Goal: Task Accomplishment & Management: Complete application form

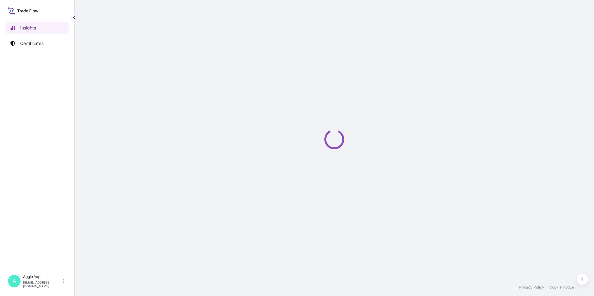
select select "2025"
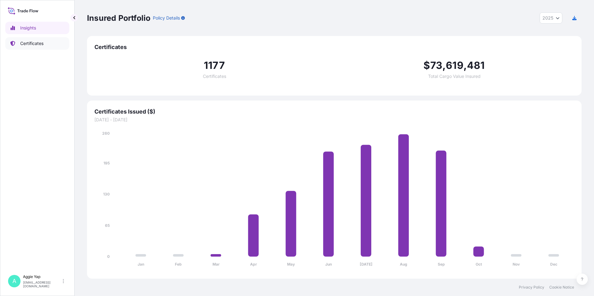
click at [42, 43] on p "Certificates" at bounding box center [31, 43] width 23 height 6
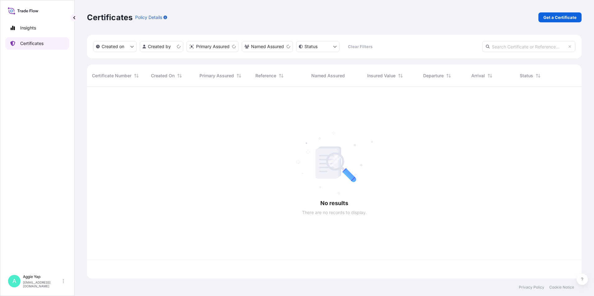
scroll to position [191, 490]
click at [561, 14] on link "Get a Certificate" at bounding box center [559, 17] width 43 height 10
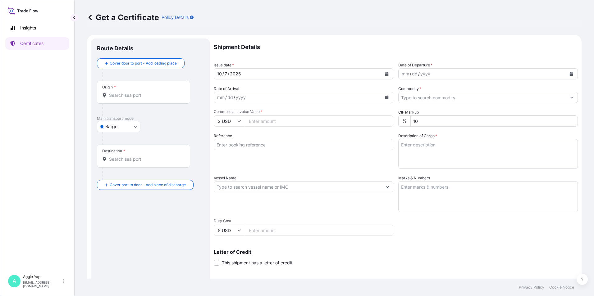
click at [126, 127] on body "Insights Certificates A [PERSON_NAME] [EMAIL_ADDRESS][DOMAIN_NAME] Get a Certif…" at bounding box center [297, 148] width 594 height 296
click at [118, 199] on span "Ocean Vessel" at bounding box center [123, 199] width 28 height 6
select select "Ocean Vessel"
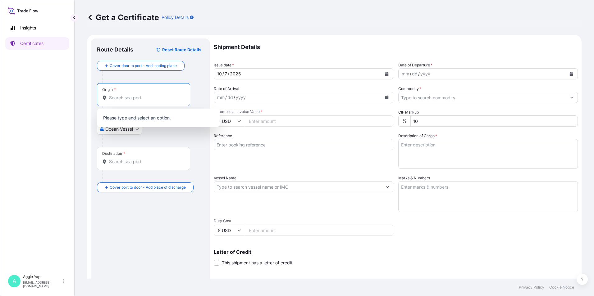
click at [125, 100] on input "Origin *" at bounding box center [145, 98] width 73 height 6
type input "sgsin"
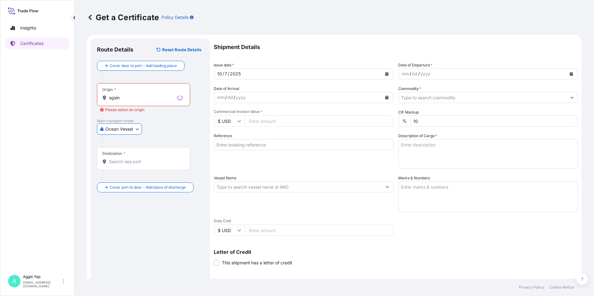
click at [145, 100] on input "sgsin" at bounding box center [142, 98] width 66 height 6
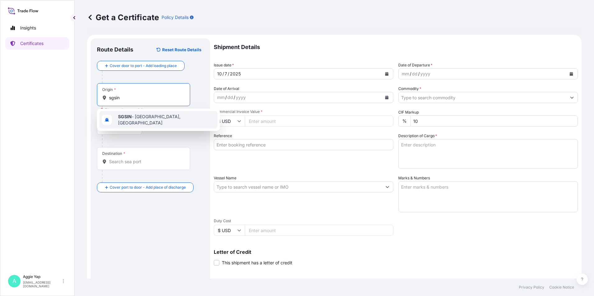
click at [145, 119] on span "SGSIN - [GEOGRAPHIC_DATA], [GEOGRAPHIC_DATA]" at bounding box center [166, 120] width 97 height 12
type input "SGSIN - [GEOGRAPHIC_DATA], [GEOGRAPHIC_DATA]"
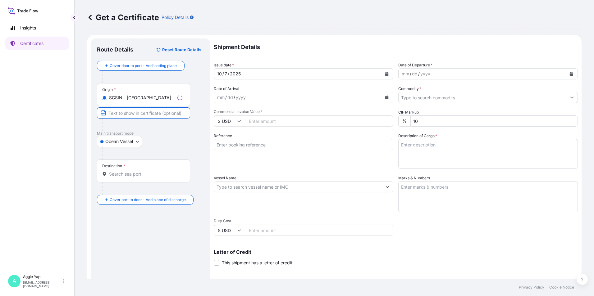
click at [128, 114] on input "Text to appear on certificate" at bounding box center [143, 112] width 93 height 11
type input "[GEOGRAPHIC_DATA]"
click at [90, 154] on form "Route Details Reset Route Details Cover door to port - Add loading place Place …" at bounding box center [334, 195] width 494 height 321
click at [127, 171] on input "Destination *" at bounding box center [145, 174] width 73 height 6
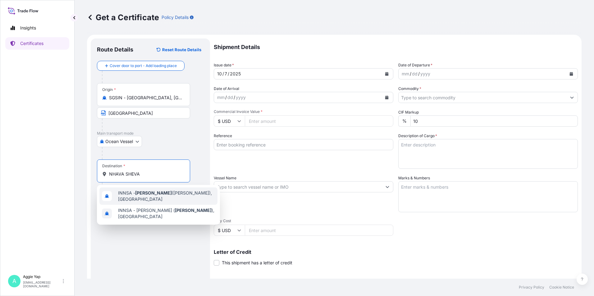
click at [149, 196] on span "INNSA - [GEOGRAPHIC_DATA] ([PERSON_NAME]), [GEOGRAPHIC_DATA]" at bounding box center [166, 196] width 97 height 12
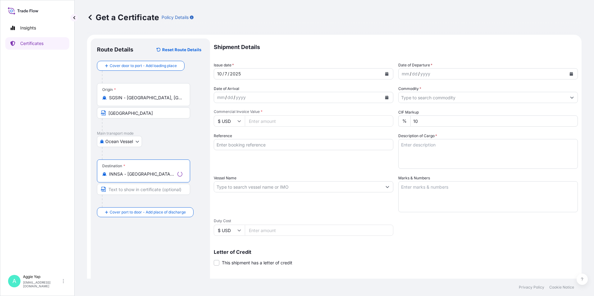
type input "INNSA - [GEOGRAPHIC_DATA] ([PERSON_NAME]), [GEOGRAPHIC_DATA]"
click at [128, 189] on input "Text to appear on certificate" at bounding box center [143, 189] width 93 height 11
type input "NHAVA SHEVA"
drag, startPoint x: 173, startPoint y: 243, endPoint x: 169, endPoint y: 240, distance: 5.0
click at [169, 241] on div "Route Details Reset Route Details Cover door to port - Add loading place Place …" at bounding box center [150, 195] width 107 height 301
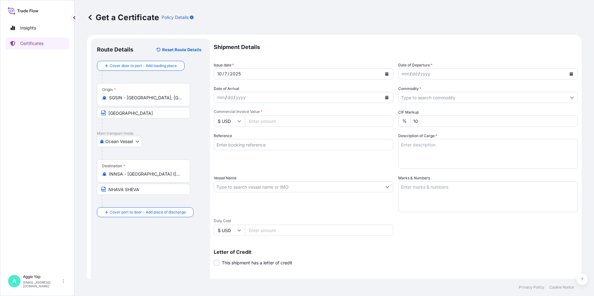
click at [181, 192] on input "NHAVA SHEVA" at bounding box center [143, 189] width 93 height 11
click at [382, 78] on button "Calendar" at bounding box center [387, 74] width 10 height 10
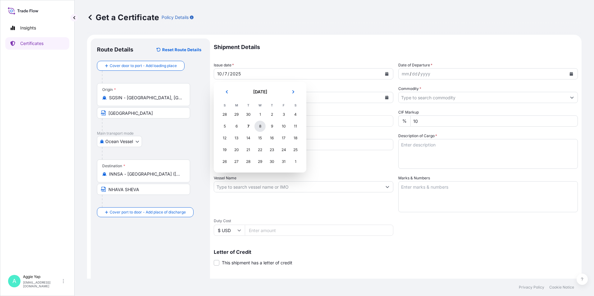
click at [259, 128] on div "8" at bounding box center [259, 126] width 11 height 11
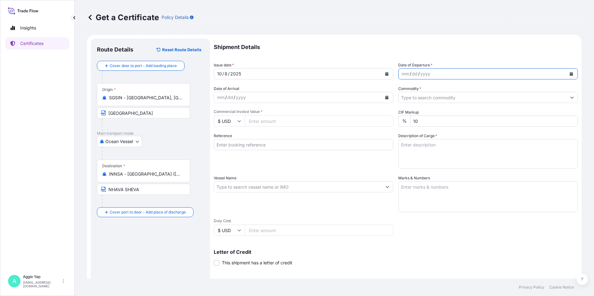
click at [569, 73] on icon "Calendar" at bounding box center [571, 74] width 4 height 4
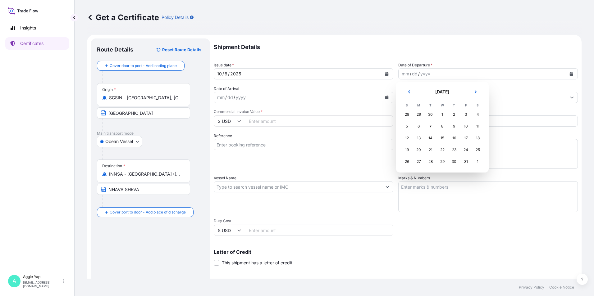
click at [437, 129] on div "8" at bounding box center [441, 126] width 11 height 11
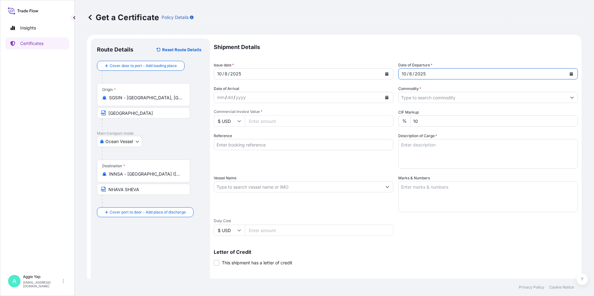
click at [417, 97] on input "Commodity *" at bounding box center [482, 97] width 168 height 11
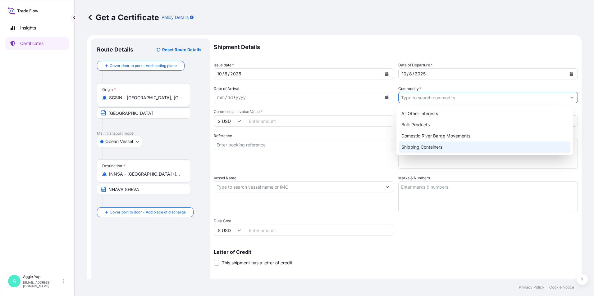
click at [423, 150] on div "Shipping Containers" at bounding box center [485, 147] width 172 height 11
type input "Shipping Containers"
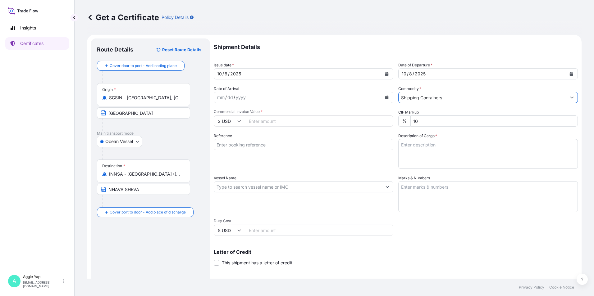
click at [280, 121] on input "Commercial Invoice Value *" at bounding box center [319, 120] width 148 height 11
type input "2421.72"
click at [255, 148] on input "Reference" at bounding box center [303, 144] width 179 height 11
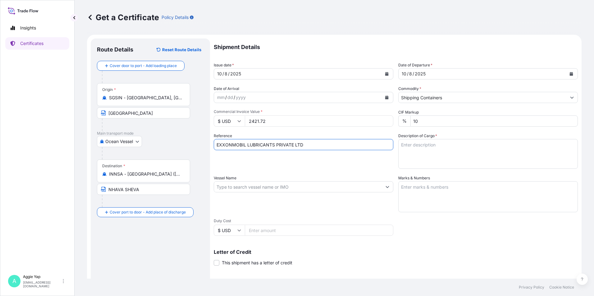
type input "EXXONMOBIL LUBRICANTS PRIVATE LTD"
drag, startPoint x: 344, startPoint y: 169, endPoint x: 355, endPoint y: 166, distance: 10.8
click at [348, 167] on div "Shipment Details Issue date * [DATE] Date of Departure * [DATE] Date of Arrival…" at bounding box center [396, 186] width 364 height 296
click at [436, 144] on textarea "Description of Cargo *" at bounding box center [487, 154] width 179 height 30
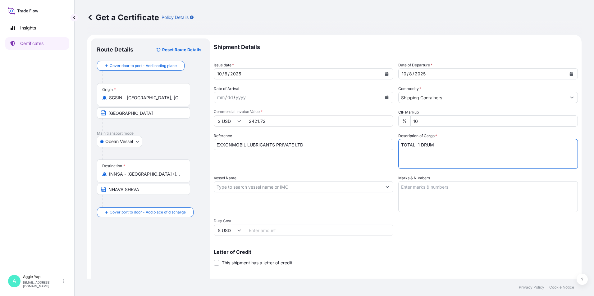
click at [405, 151] on textarea "TOTAL: 1 DRUM" at bounding box center [487, 154] width 179 height 30
paste textarea "ADDITIVE FOR LUBRICATING OIL:"
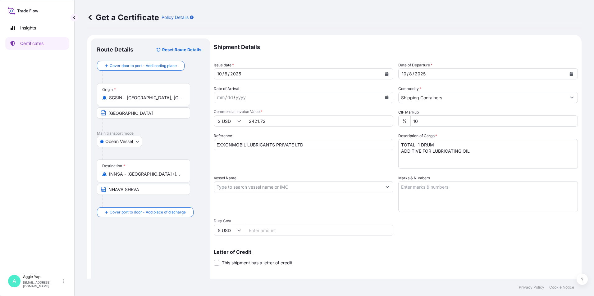
drag, startPoint x: 401, startPoint y: 154, endPoint x: 415, endPoint y: 163, distance: 16.9
click at [401, 154] on textarea "TOTAL: 1 DRUM ADDITIVE FOR LUBRICATING OIL" at bounding box center [487, 154] width 179 height 30
paste textarea "STOCK 1148"
click at [401, 157] on textarea "TOTAL: 1 DRUM ADDITIVE FOR LUBRICATING OIL" at bounding box center [487, 154] width 179 height 30
paste textarea "STOCK 1148"
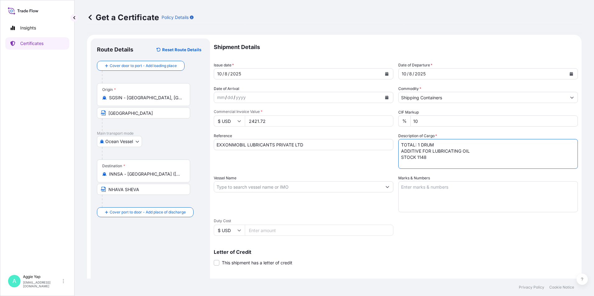
drag, startPoint x: 405, startPoint y: 165, endPoint x: 408, endPoint y: 164, distance: 3.5
click at [405, 165] on textarea "TOTAL: 1 DRUM ADDITIVE FOR LUBRICATING OIL STOCK 1148" at bounding box center [487, 154] width 179 height 30
paste textarea "CUSTOMER PO NO: 4411092449"
drag, startPoint x: 424, startPoint y: 165, endPoint x: 372, endPoint y: 165, distance: 52.2
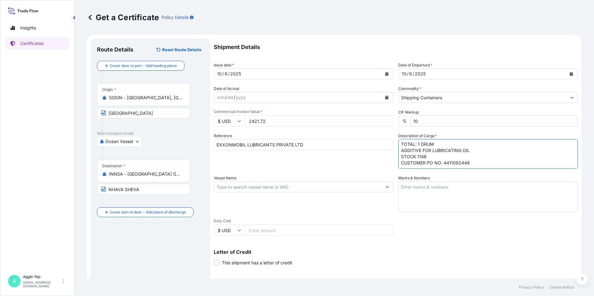
click at [372, 165] on div "Shipment Details Issue date * [DATE] Date of Departure * [DATE] Date of Arrival…" at bounding box center [396, 186] width 364 height 296
click at [459, 160] on textarea "TOTAL: 1 DRUM ADDITIVE FOR LUBRICATING OIL STOCK 1148 PO NO: 4411092449" at bounding box center [487, 154] width 179 height 30
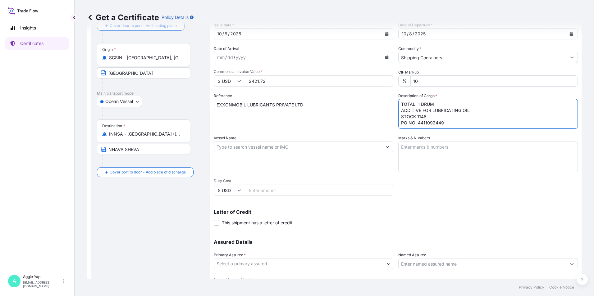
scroll to position [62, 0]
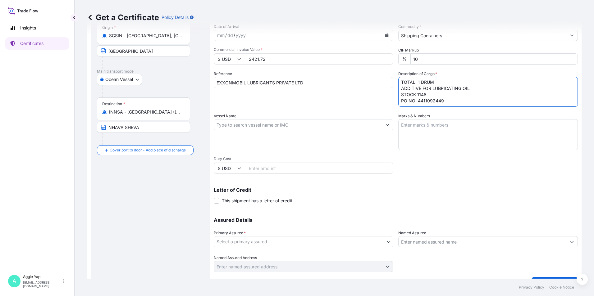
type textarea "TOTAL: 1 DRUM ADDITIVE FOR LUBRICATING OIL STOCK 1148 PO NO: 4411092449"
click at [274, 122] on input "Vessel Name" at bounding box center [298, 124] width 168 height 11
click at [252, 126] on input "Vessel Name" at bounding box center [298, 124] width 168 height 11
paste input "ONE ARCADIA /073W"
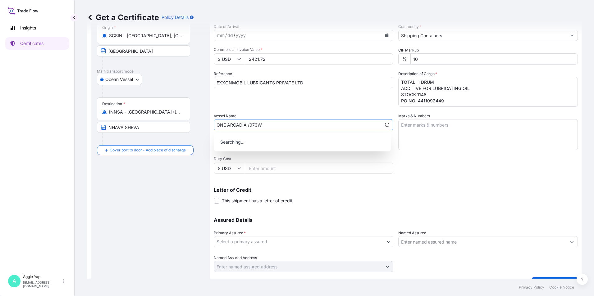
click at [249, 126] on input "ONE ARCADIA /073W" at bounding box center [297, 124] width 167 height 11
click at [266, 144] on div "Use "ONE ARCADIA / 073W"" at bounding box center [302, 140] width 172 height 11
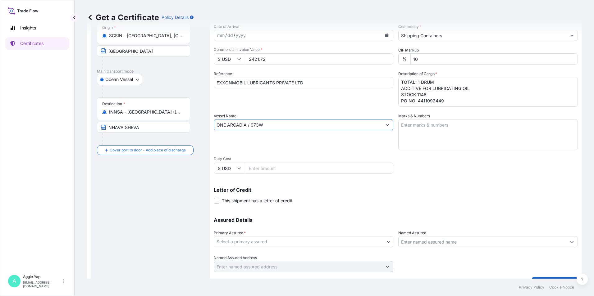
type input "ONE ARCADIA / 073W"
click at [429, 138] on textarea "Marks & Numbers" at bounding box center [487, 134] width 179 height 31
type textarea "AS PER BILL OF LADING"
click at [395, 219] on p "Assured Details" at bounding box center [396, 220] width 364 height 5
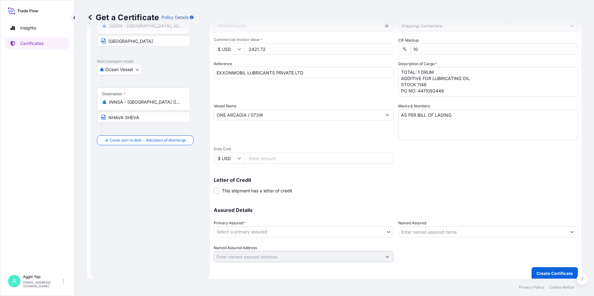
scroll to position [77, 0]
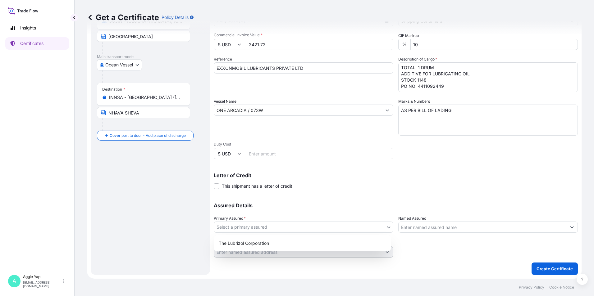
click at [284, 225] on body "Insights Certificates A [PERSON_NAME] [EMAIL_ADDRESS][DOMAIN_NAME] Get a Certif…" at bounding box center [297, 148] width 594 height 296
click at [259, 246] on div "The Lubrizol Corporation" at bounding box center [302, 243] width 172 height 11
select select "31566"
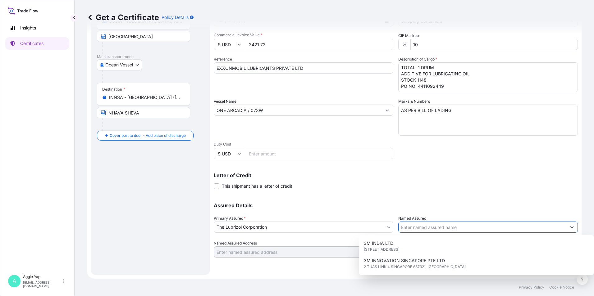
drag, startPoint x: 428, startPoint y: 226, endPoint x: 423, endPoint y: 227, distance: 5.1
click at [427, 226] on input "Named Assured" at bounding box center [482, 227] width 168 height 11
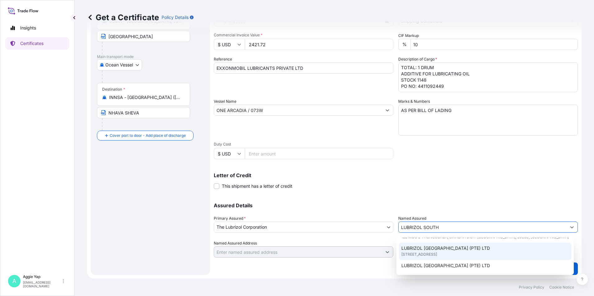
scroll to position [31, 0]
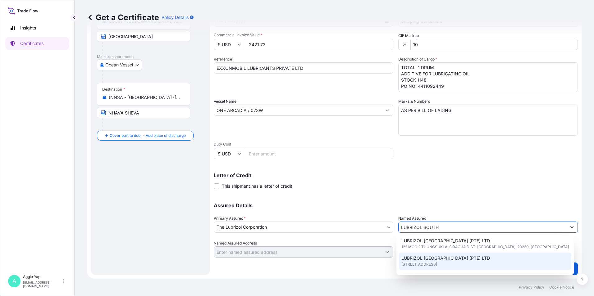
click at [435, 255] on span "LUBRIZOL [GEOGRAPHIC_DATA] (PTE) LTD" at bounding box center [445, 258] width 88 height 6
type input "LUBRIZOL [GEOGRAPHIC_DATA] (PTE) LTD"
type input "[STREET_ADDRESS]"
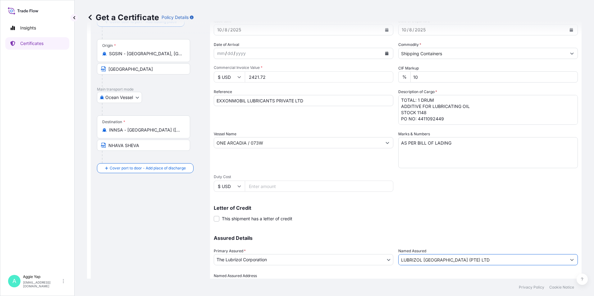
scroll to position [77, 0]
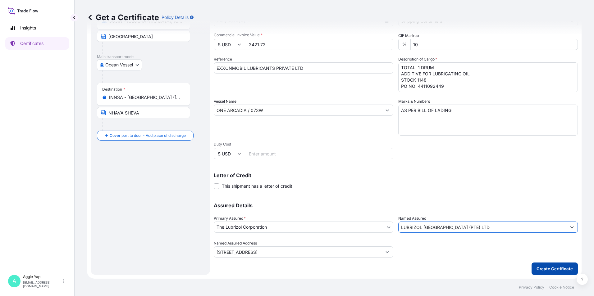
type input "LUBRIZOL [GEOGRAPHIC_DATA] (PTE) LTD"
click at [537, 274] on button "Create Certificate" at bounding box center [554, 269] width 46 height 12
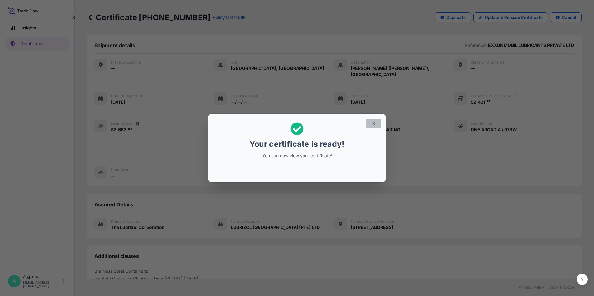
click at [373, 124] on icon "button" at bounding box center [373, 124] width 6 height 6
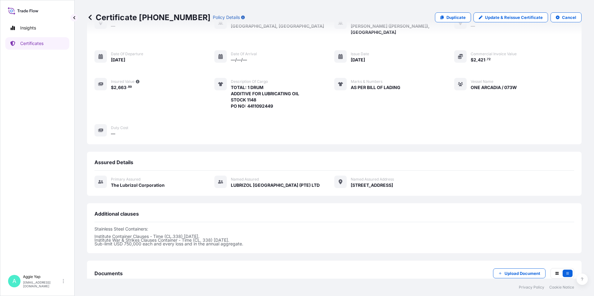
scroll to position [76, 0]
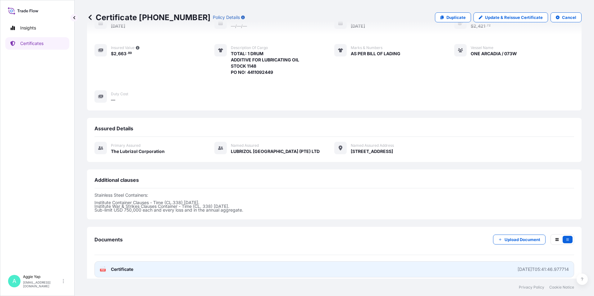
click at [165, 261] on link "PDF Certificate [DATE]T05:41:46.977714" at bounding box center [333, 269] width 479 height 16
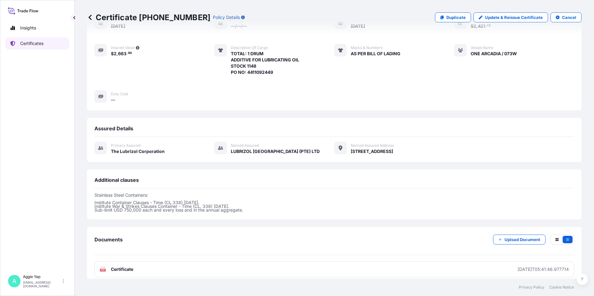
click at [29, 42] on p "Certificates" at bounding box center [31, 43] width 23 height 6
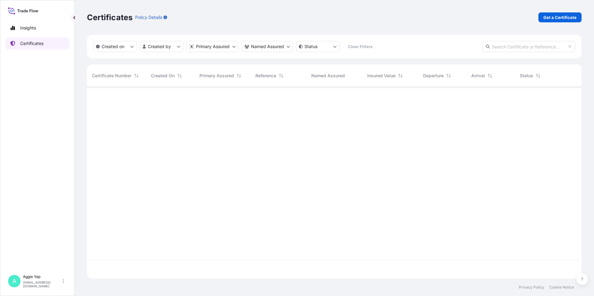
scroll to position [191, 490]
